Goal: Use online tool/utility: Utilize a website feature to perform a specific function

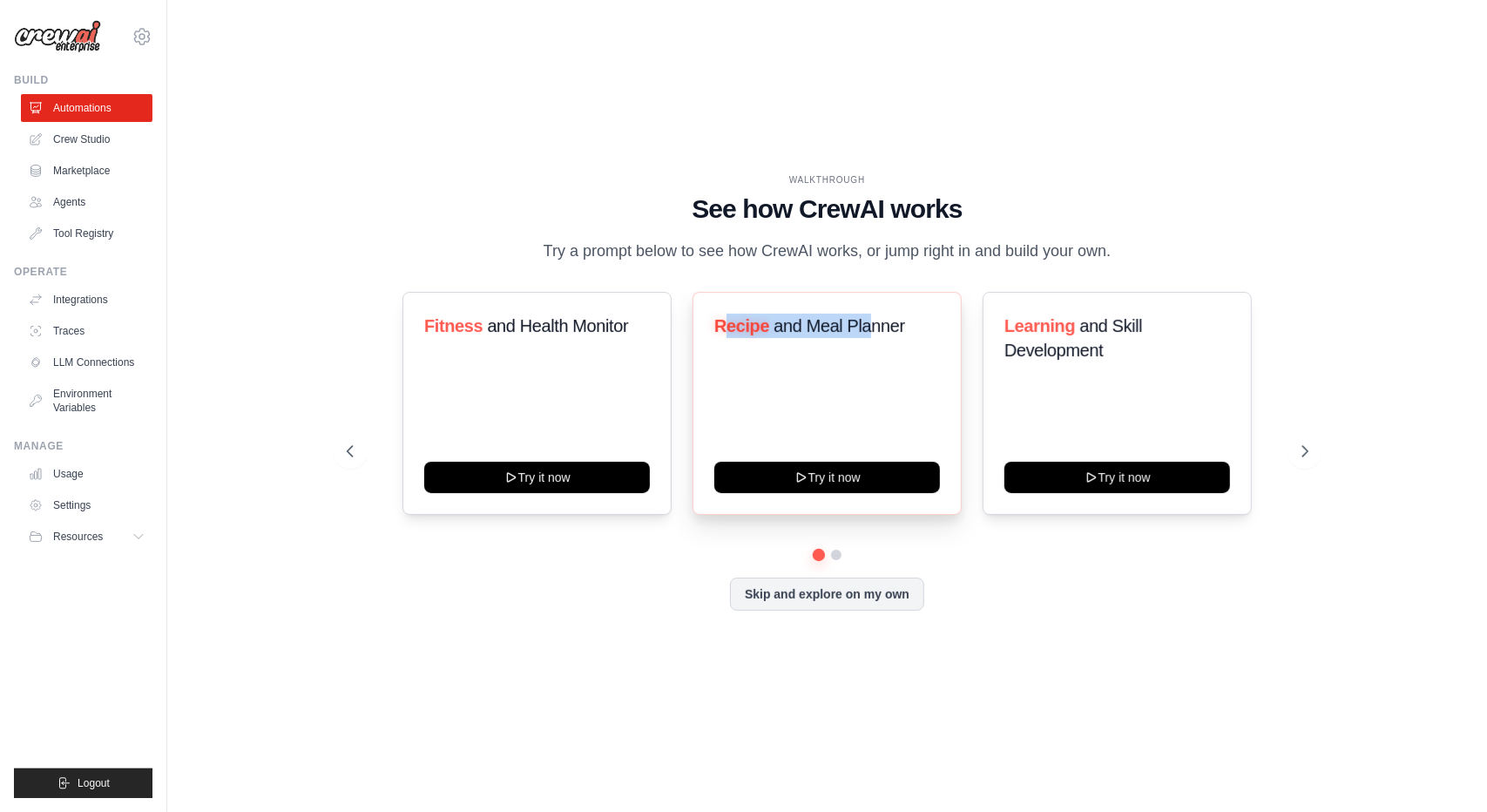
drag, startPoint x: 724, startPoint y: 335, endPoint x: 872, endPoint y: 350, distance: 148.8
click at [872, 338] on h3 "Recipe and Meal Planner" at bounding box center [828, 325] width 226 height 24
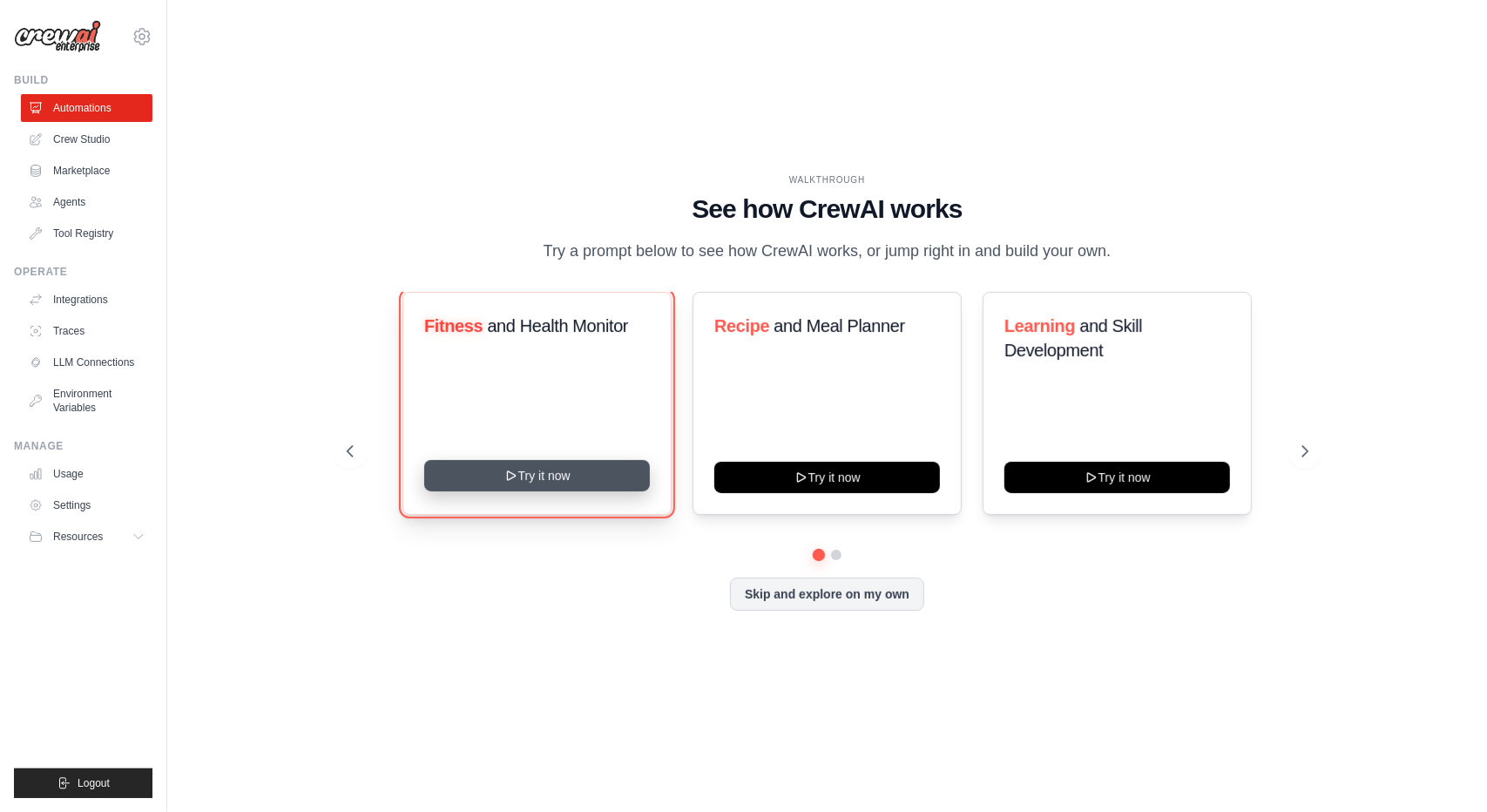
click at [551, 492] on button "Try it now" at bounding box center [538, 475] width 226 height 31
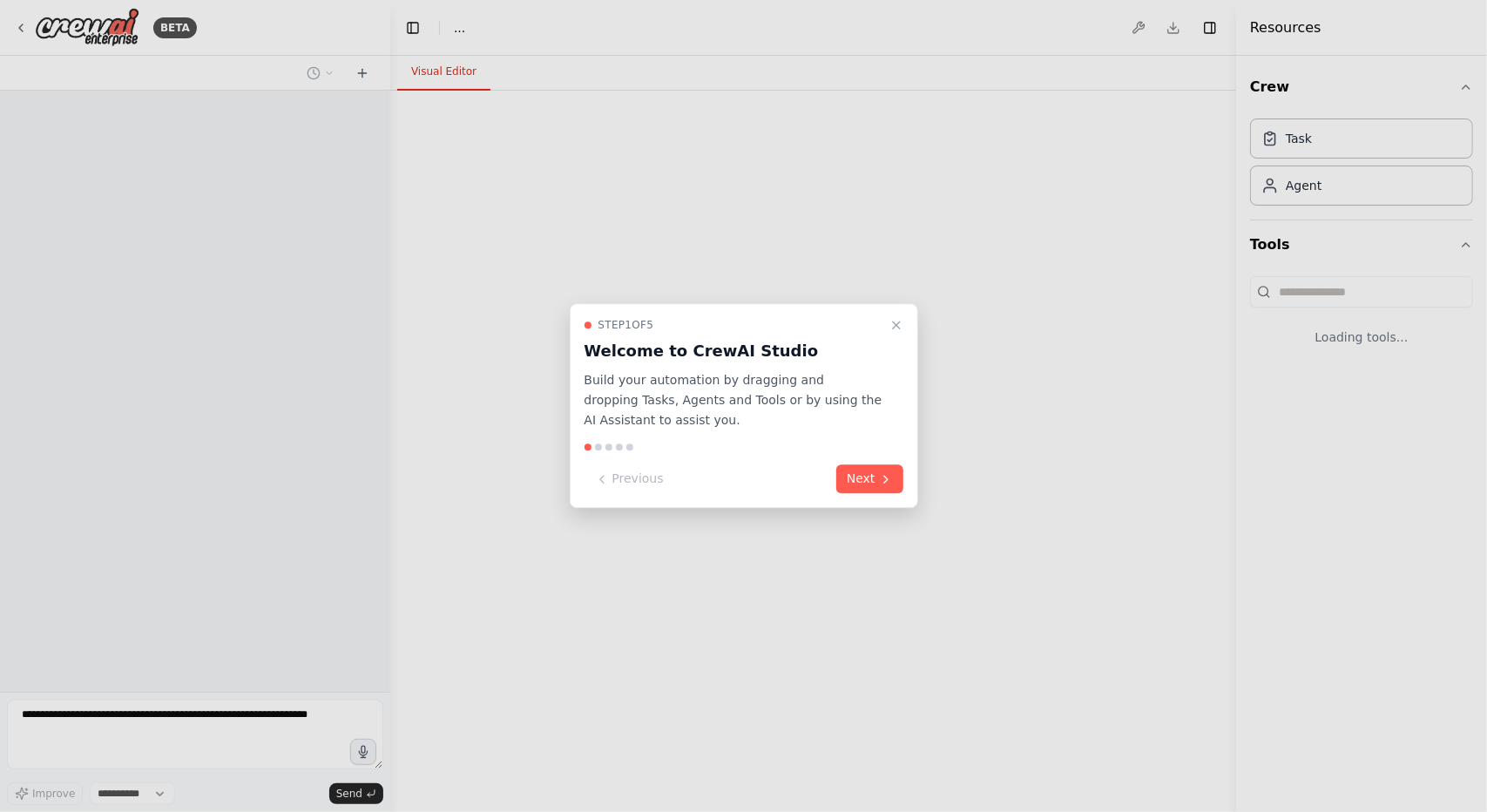
select select "****"
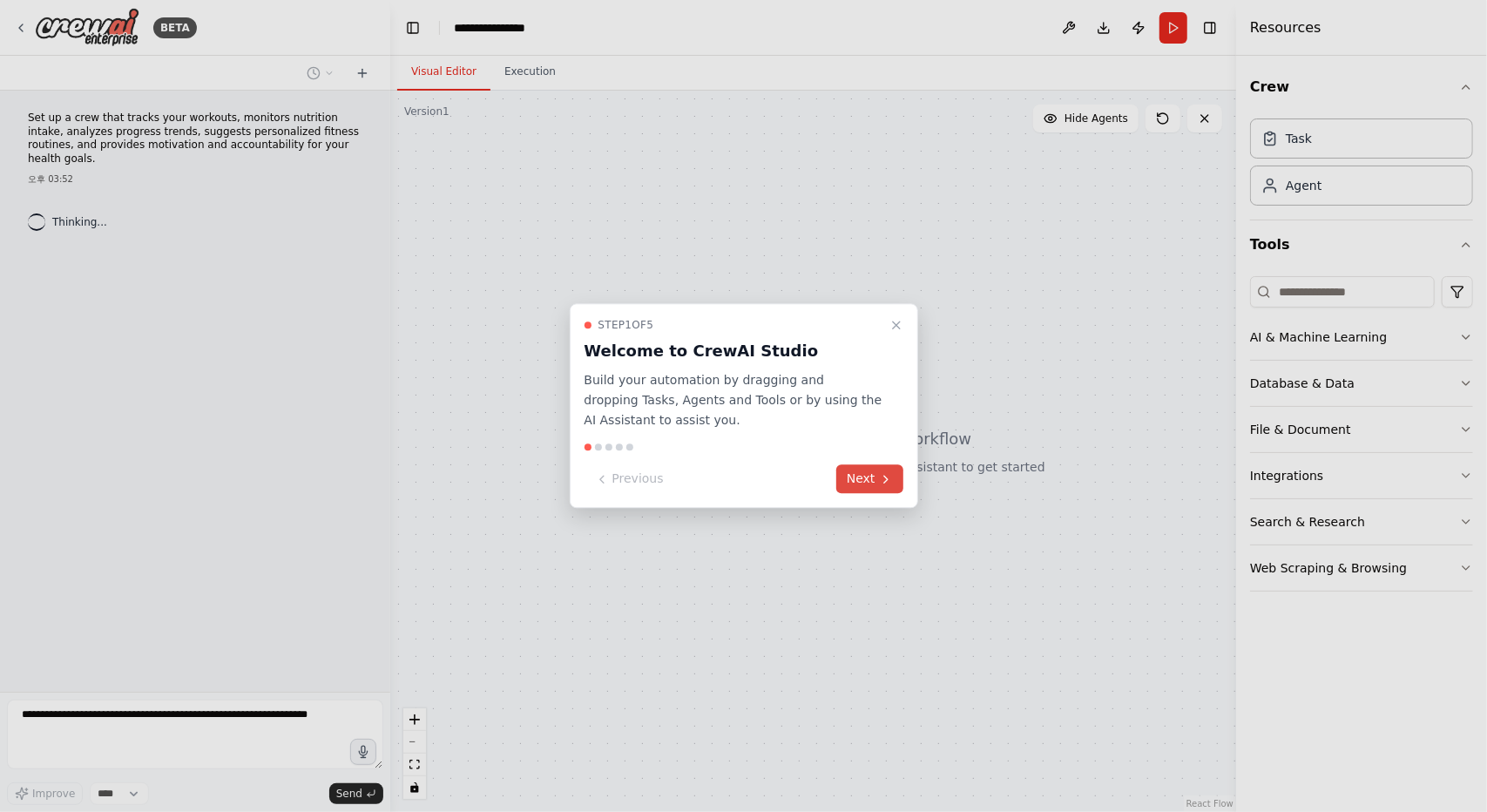
click at [856, 471] on button "Next" at bounding box center [870, 480] width 67 height 29
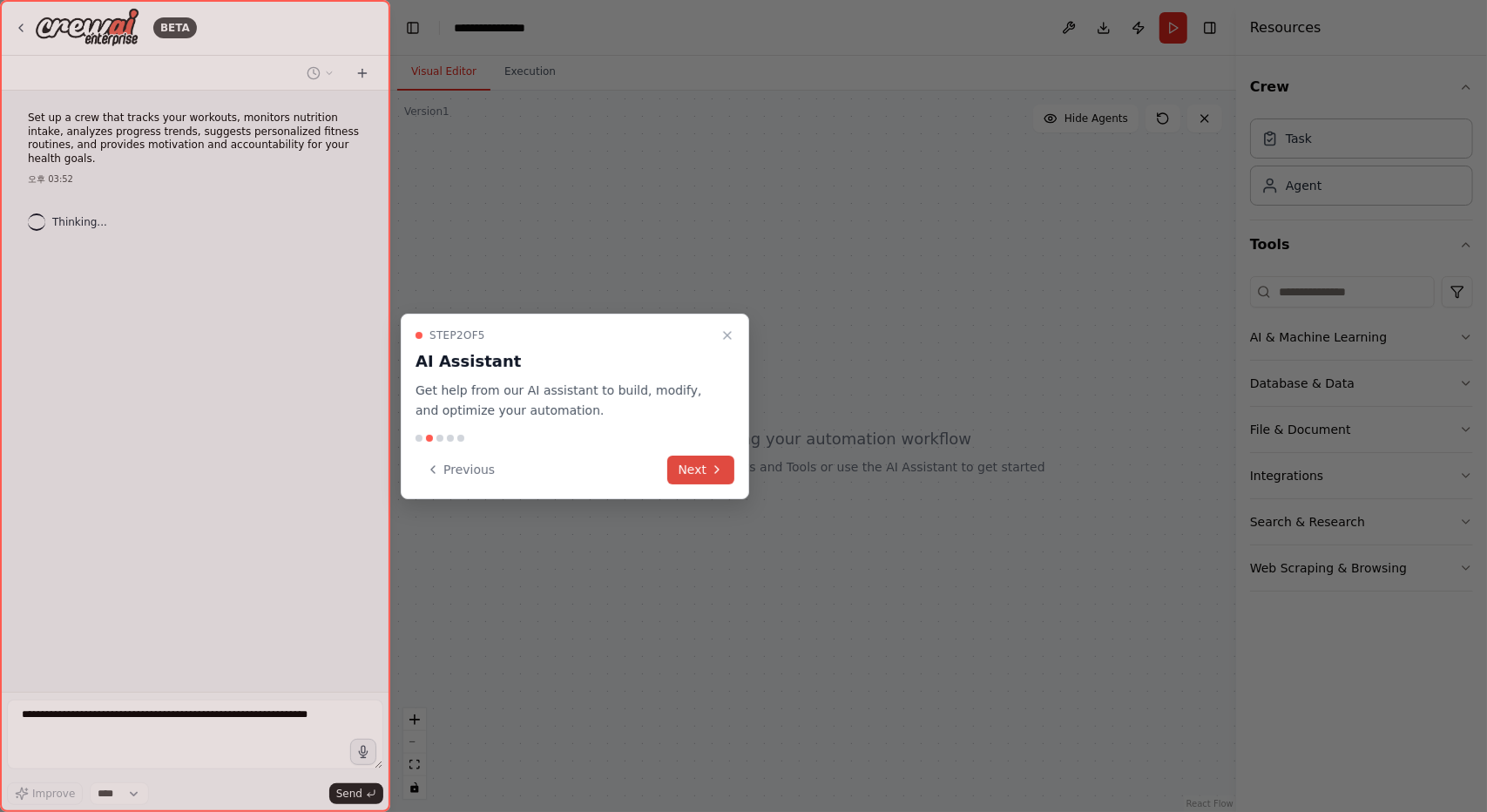
click at [706, 467] on button "Next" at bounding box center [700, 470] width 67 height 29
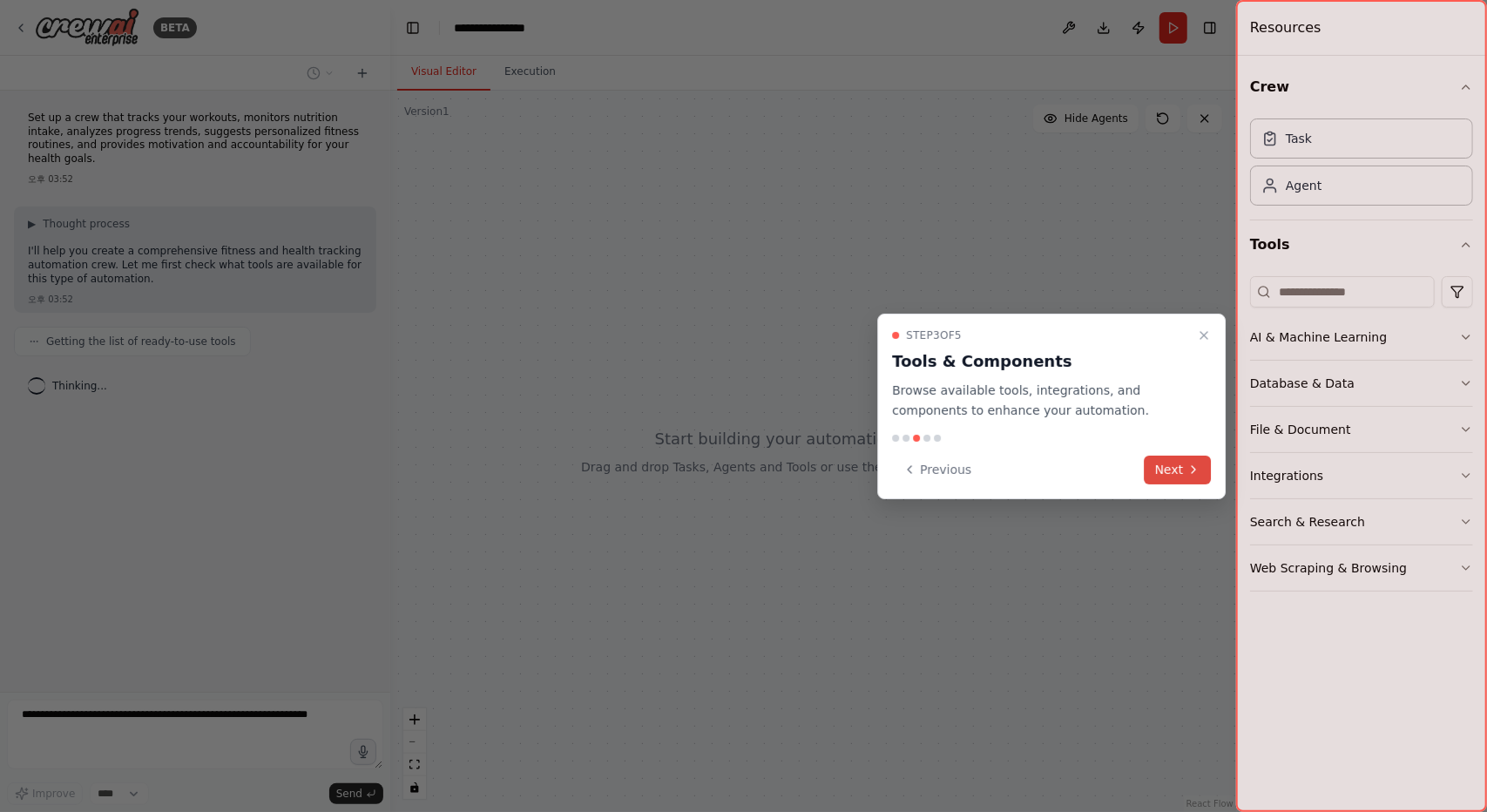
click at [1157, 476] on button "Next" at bounding box center [1178, 470] width 67 height 29
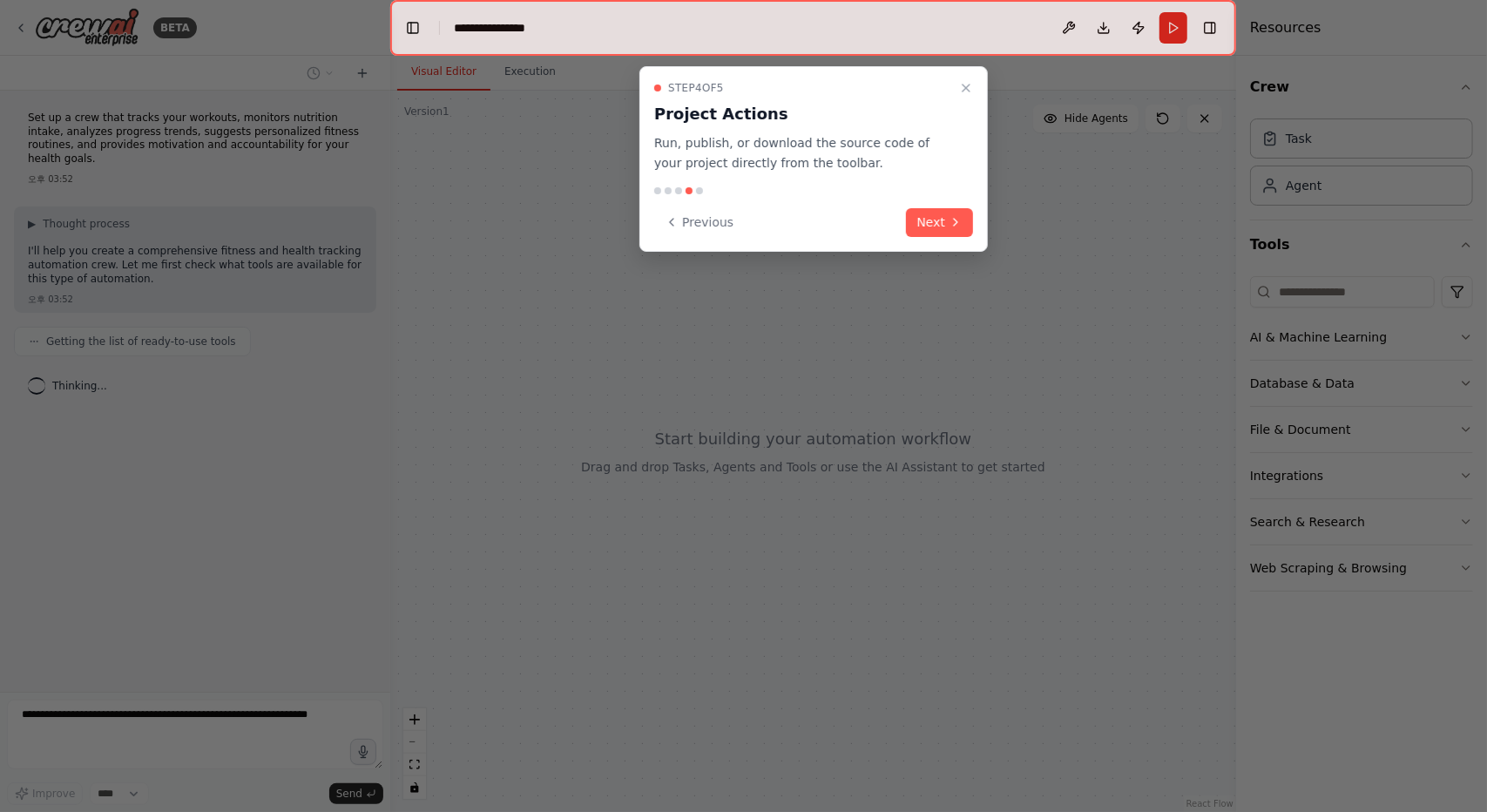
drag, startPoint x: 932, startPoint y: 235, endPoint x: 941, endPoint y: 229, distance: 10.8
click at [934, 233] on button "Next" at bounding box center [940, 223] width 67 height 29
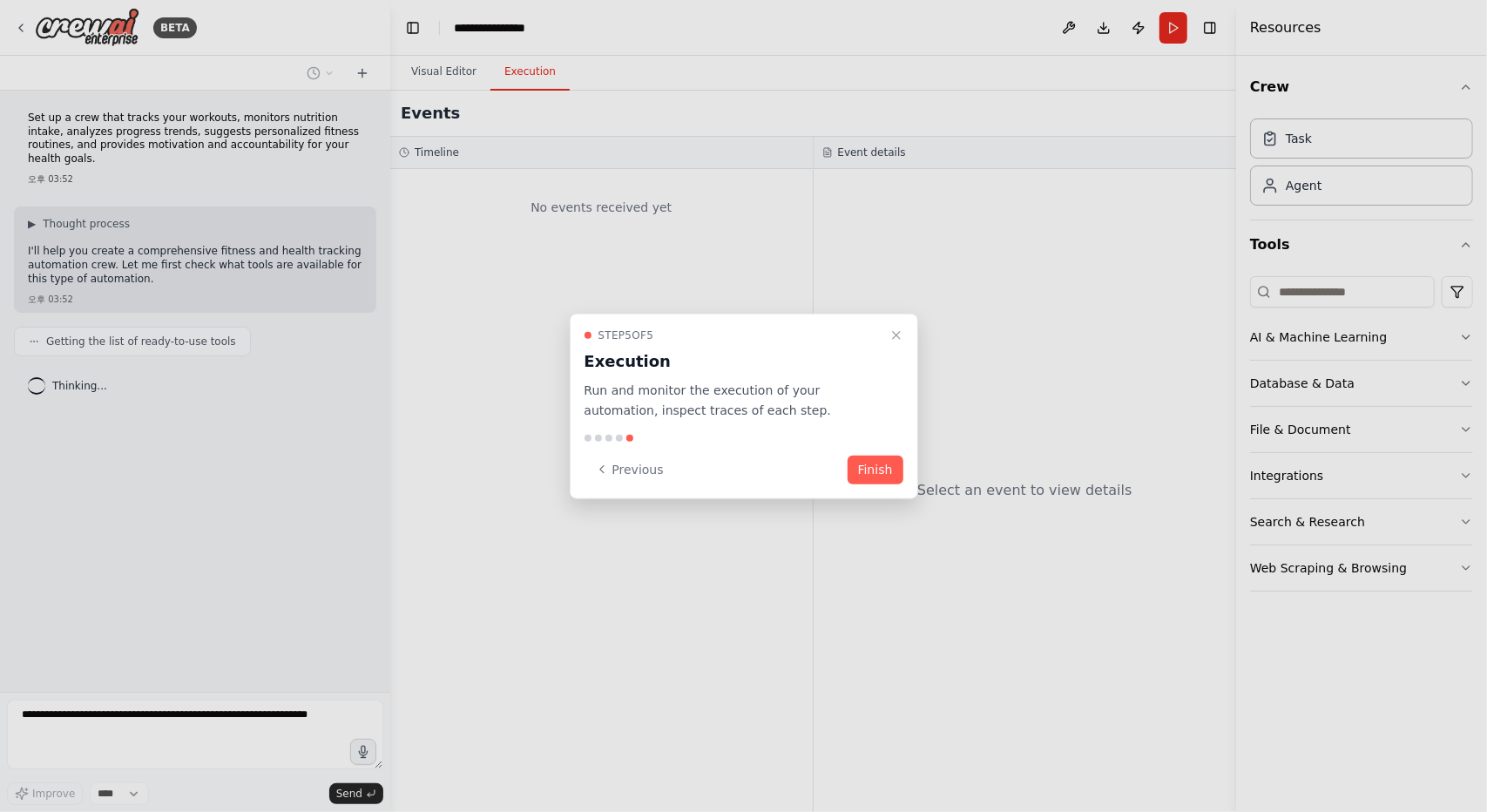
click at [865, 464] on button "Finish" at bounding box center [875, 469] width 56 height 29
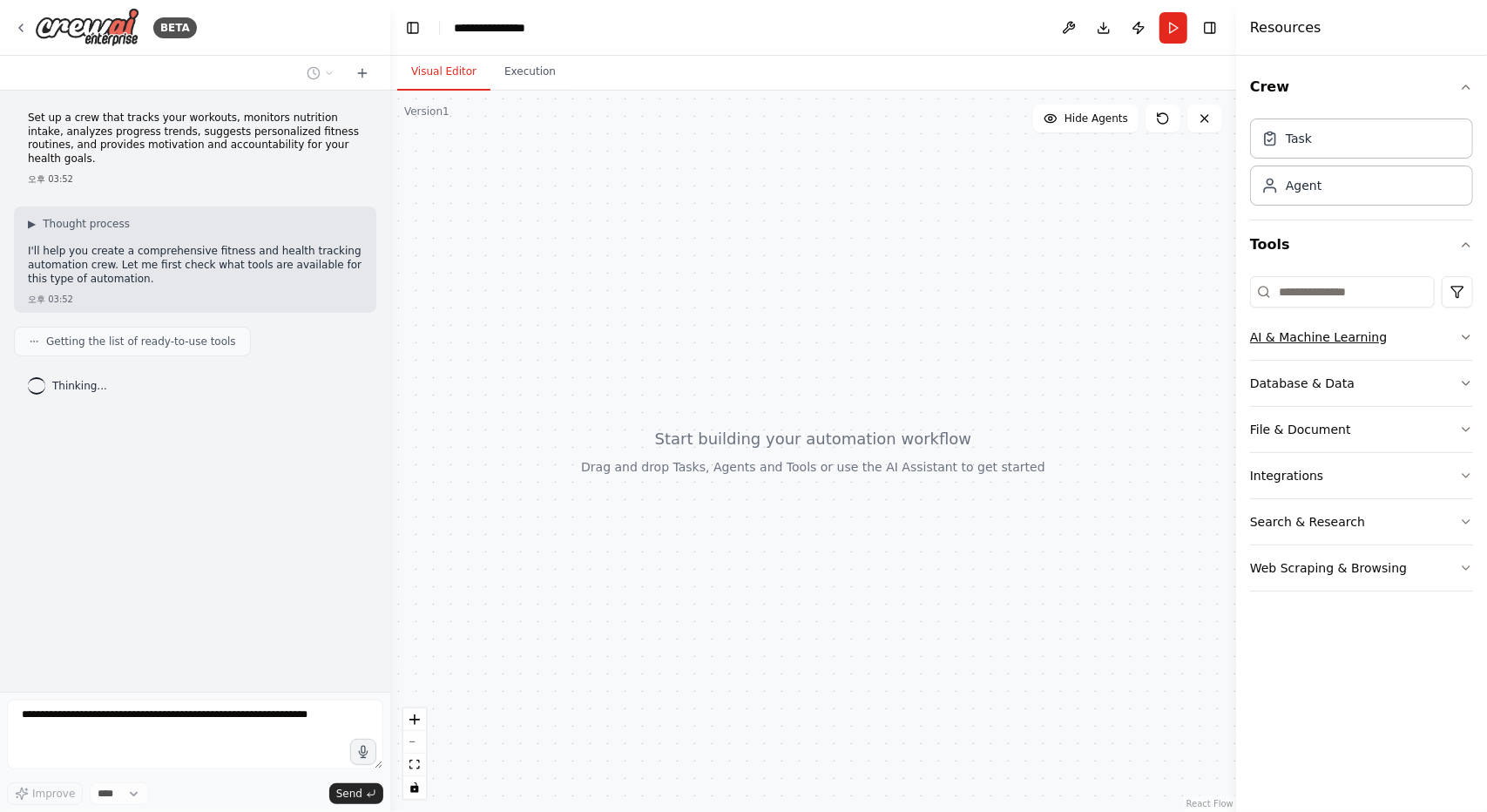
click at [1419, 346] on button "AI & Machine Learning" at bounding box center [1361, 337] width 223 height 46
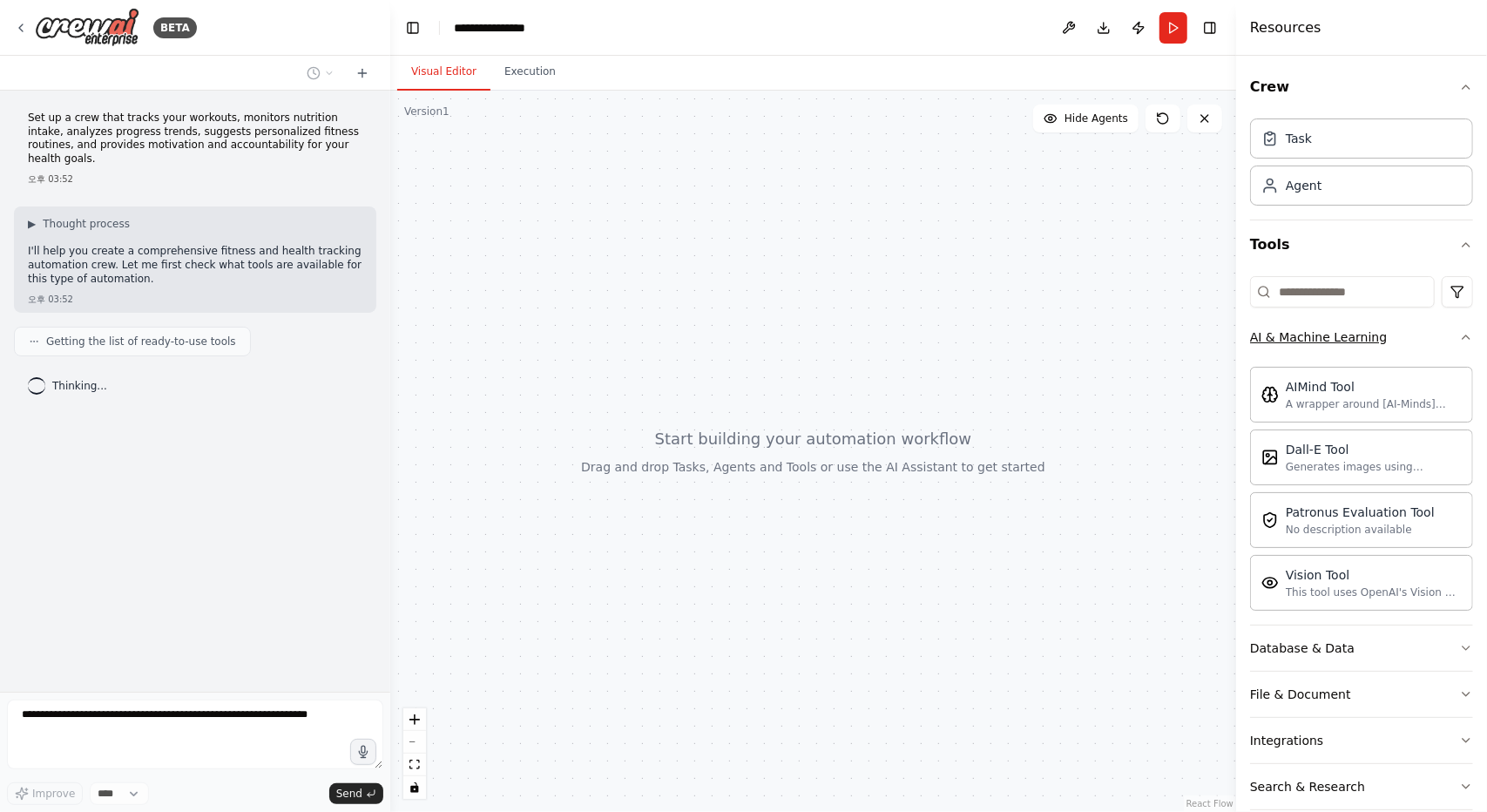
click at [1418, 346] on button "AI & Machine Learning" at bounding box center [1361, 337] width 223 height 46
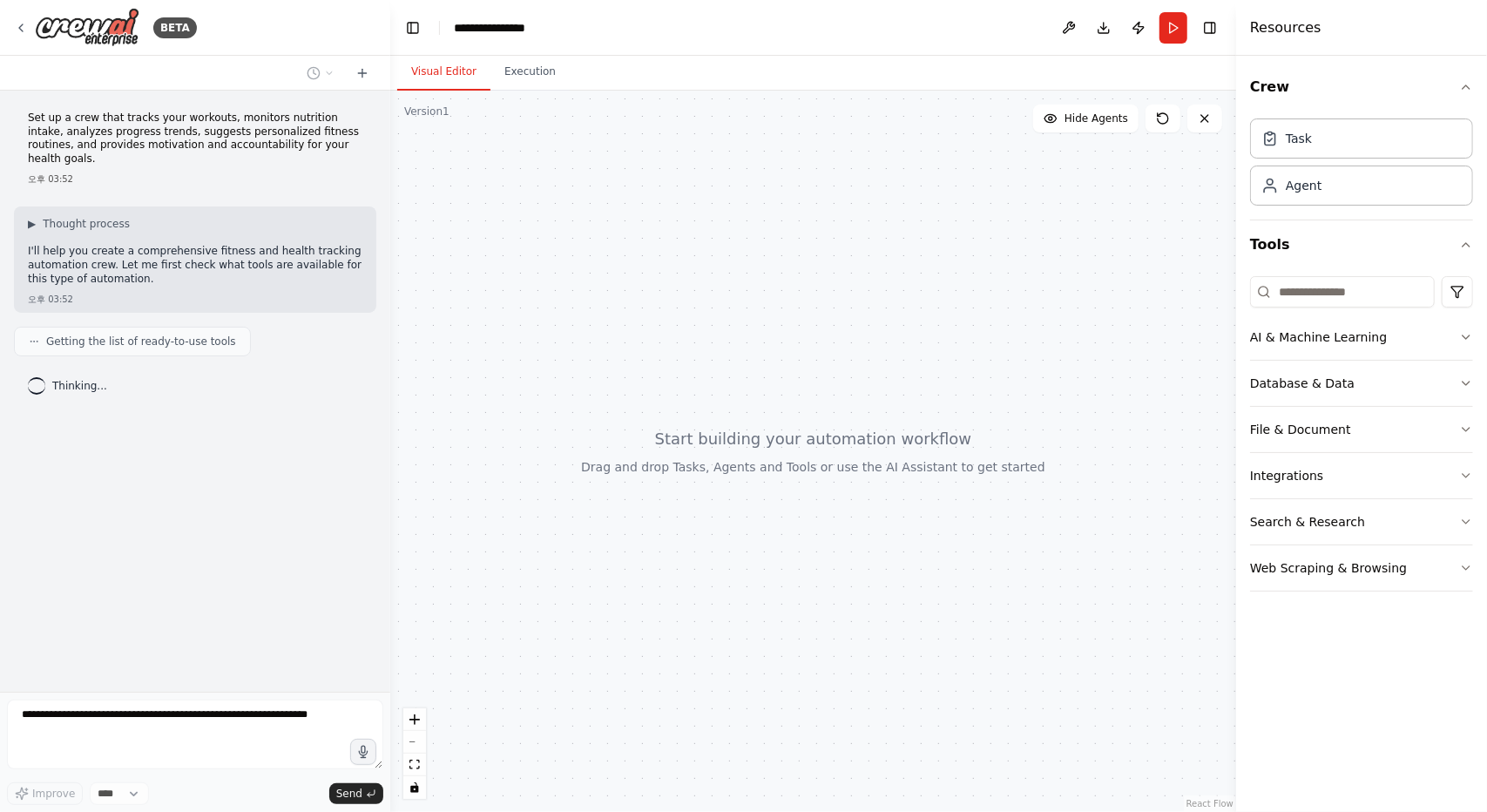
click at [683, 265] on div at bounding box center [813, 451] width 846 height 721
drag, startPoint x: 731, startPoint y: 283, endPoint x: 709, endPoint y: 290, distance: 23.1
click at [707, 284] on div at bounding box center [813, 451] width 846 height 721
click at [1302, 197] on div "Agent" at bounding box center [1361, 184] width 223 height 40
click at [1283, 186] on div "Agent" at bounding box center [1292, 185] width 60 height 18
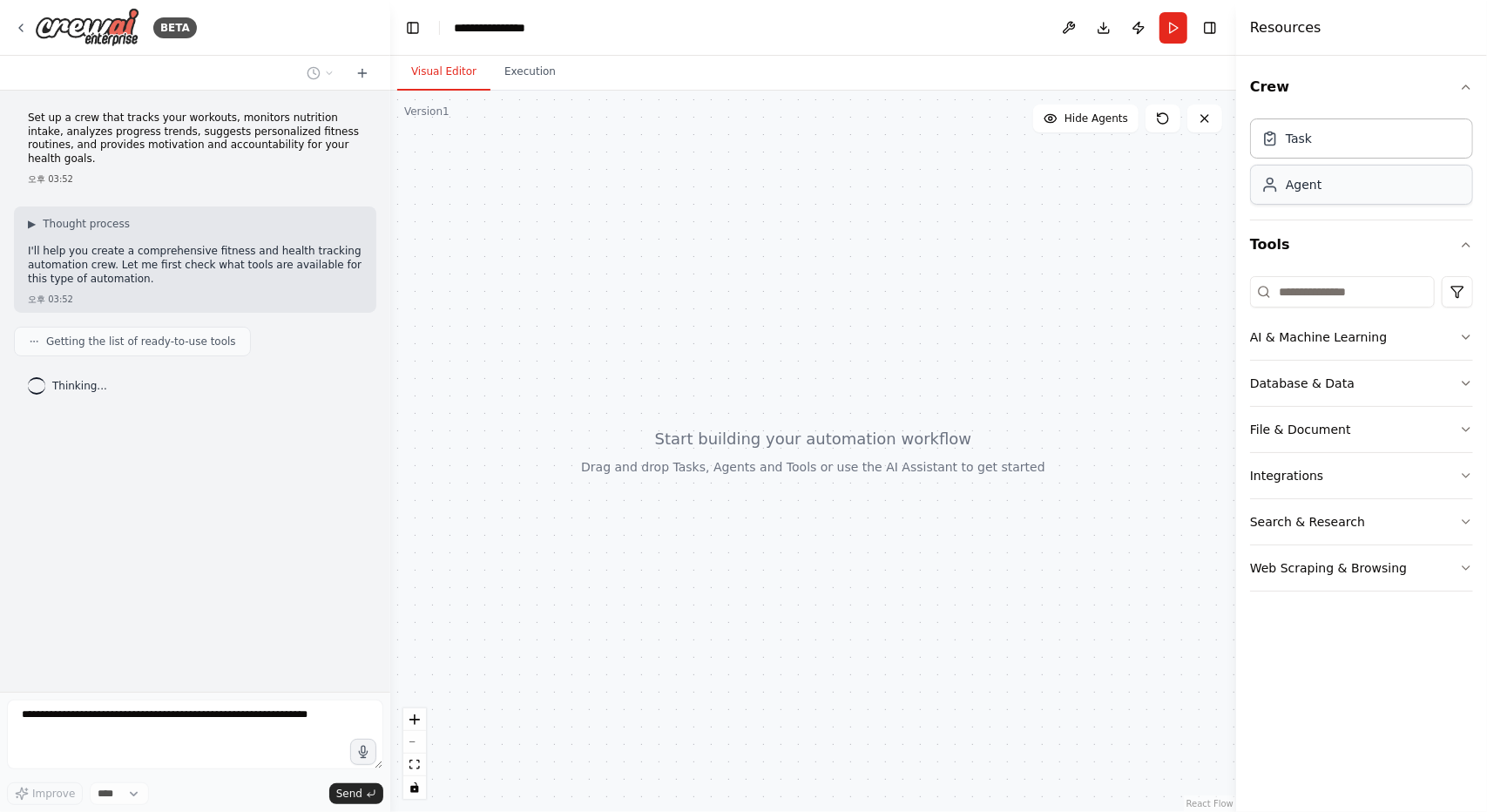
click at [1283, 186] on div "Agent" at bounding box center [1292, 185] width 60 height 18
click at [1296, 147] on div "Task" at bounding box center [1361, 137] width 223 height 40
click at [1286, 189] on div "Agent" at bounding box center [1304, 185] width 36 height 18
drag, startPoint x: 1286, startPoint y: 189, endPoint x: 844, endPoint y: 286, distance: 452.5
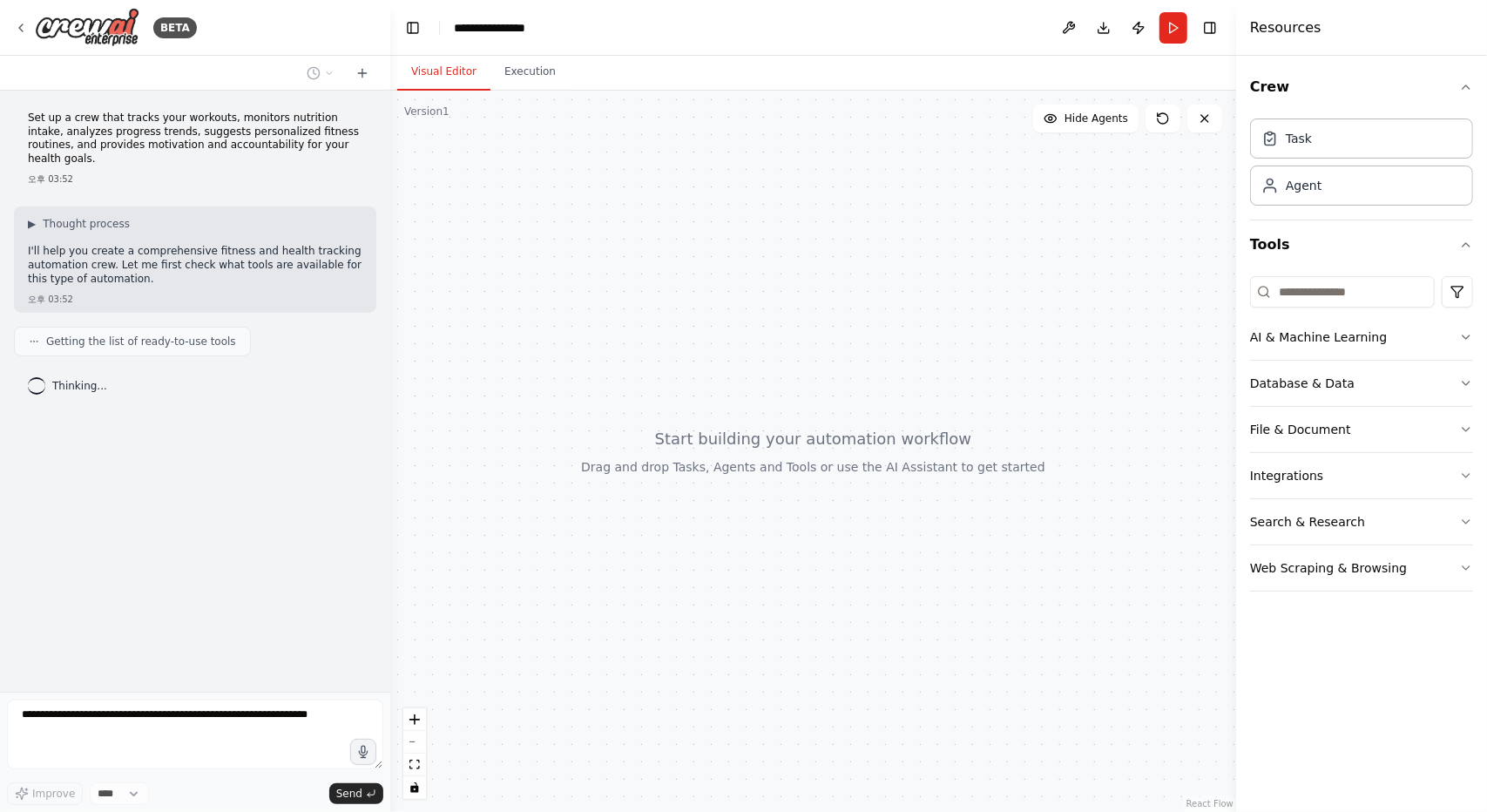
click at [844, 286] on div "**********" at bounding box center [743, 406] width 1487 height 812
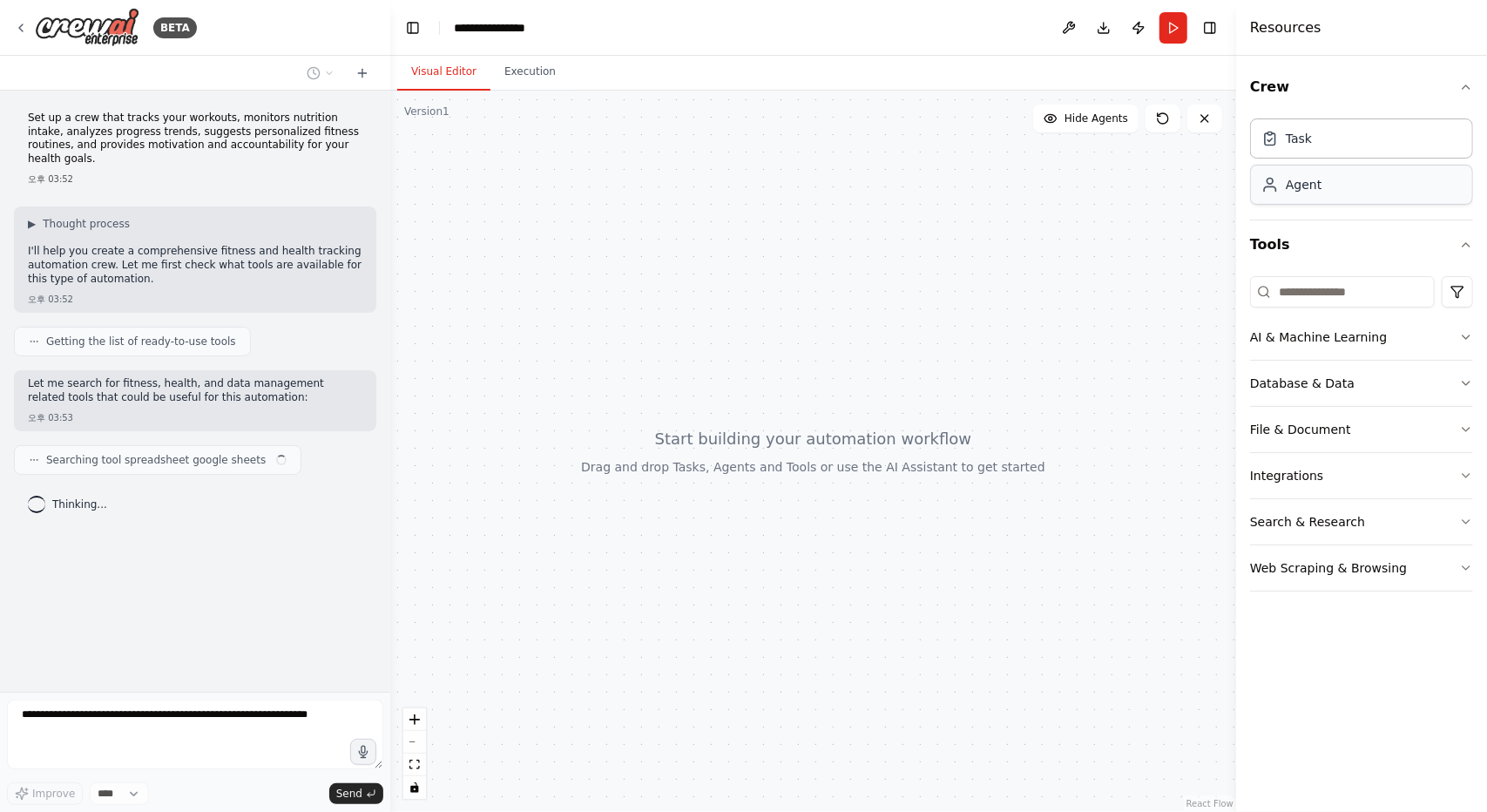
drag, startPoint x: 1320, startPoint y: 187, endPoint x: 1363, endPoint y: 178, distance: 43.9
click at [1363, 178] on div "Agent" at bounding box center [1361, 184] width 223 height 40
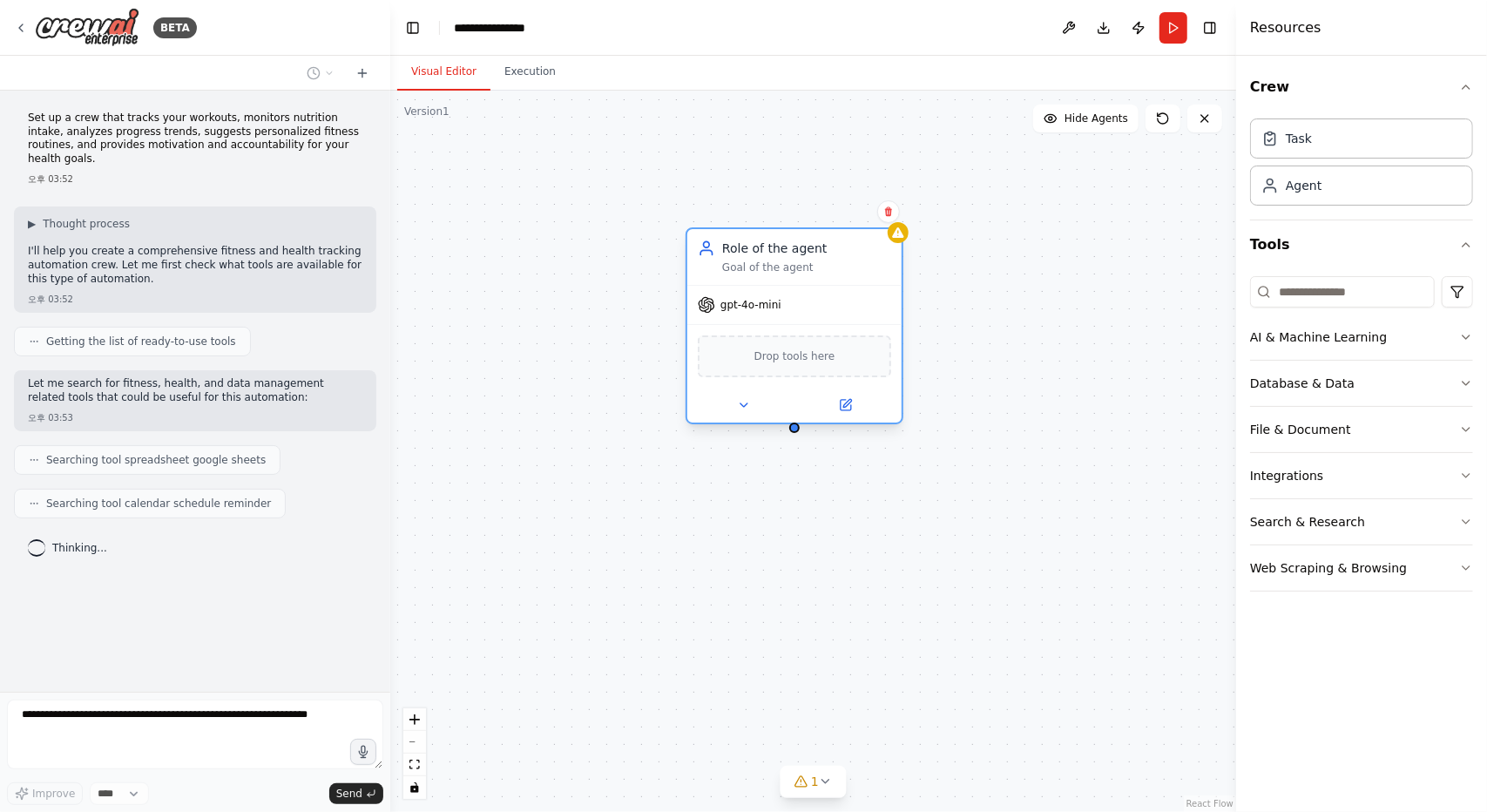
drag, startPoint x: 843, startPoint y: 314, endPoint x: 755, endPoint y: 254, distance: 106.5
click at [755, 254] on div "Role of the agent" at bounding box center [807, 248] width 169 height 18
click at [832, 366] on div "Drop tools here" at bounding box center [795, 355] width 194 height 42
click at [833, 362] on div "Drop tools here" at bounding box center [795, 355] width 194 height 42
drag, startPoint x: 808, startPoint y: 356, endPoint x: 767, endPoint y: 348, distance: 41.8
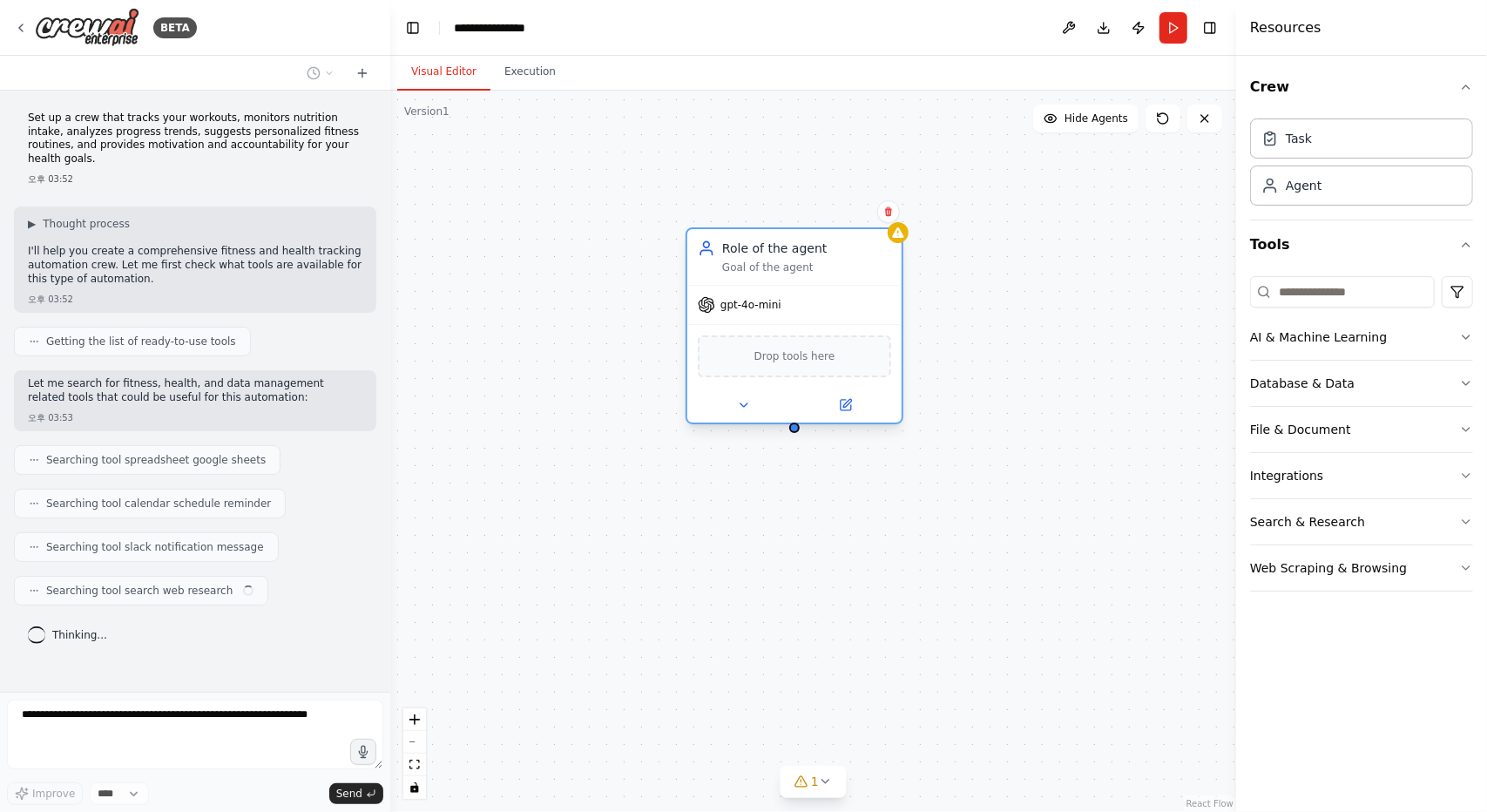
click at [767, 348] on div "Drop tools here" at bounding box center [795, 355] width 194 height 42
click at [538, 80] on button "Execution" at bounding box center [530, 72] width 79 height 37
